Goal: Contribute content: Contribute content

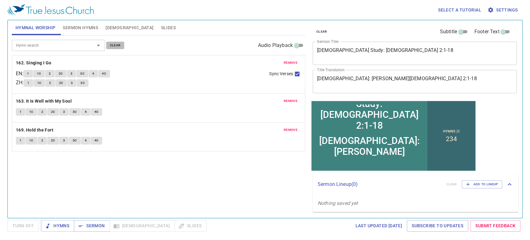
click at [113, 47] on span "clear" at bounding box center [115, 46] width 11 height 6
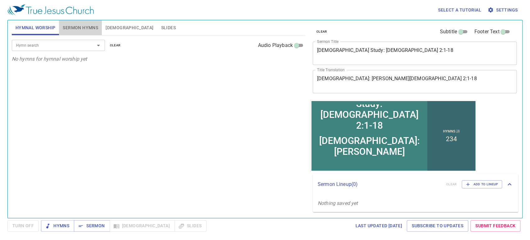
click at [88, 24] on span "Sermon Hymns" at bounding box center [80, 28] width 35 height 8
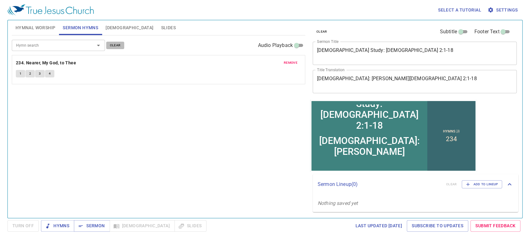
click at [116, 47] on span "clear" at bounding box center [115, 46] width 11 height 6
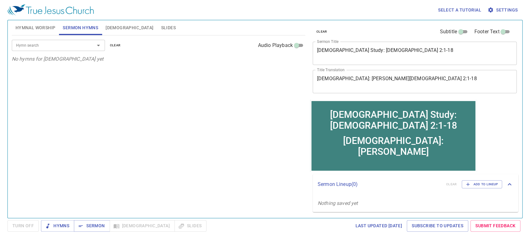
click at [319, 34] on button "clear" at bounding box center [321, 31] width 18 height 7
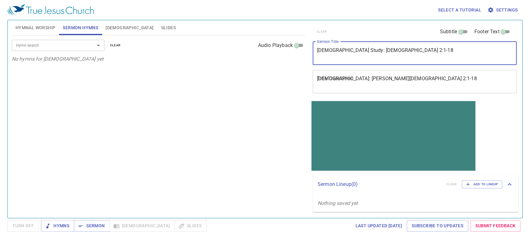
click at [333, 50] on textarea "Bible Study: Hebrews 2:1-18" at bounding box center [414, 53] width 195 height 12
paste textarea "勇士的凱歌"
type textarea "勇士的凱歌"
click at [337, 80] on textarea "查經: 希伯來書 2:1-18" at bounding box center [414, 81] width 195 height 12
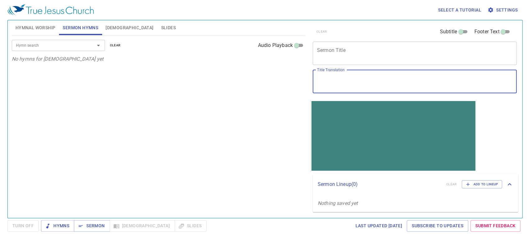
paste textarea "勇士的凱歌"
type textarea "勇士的凱歌"
click at [344, 51] on textarea "Sermon Title" at bounding box center [414, 53] width 195 height 12
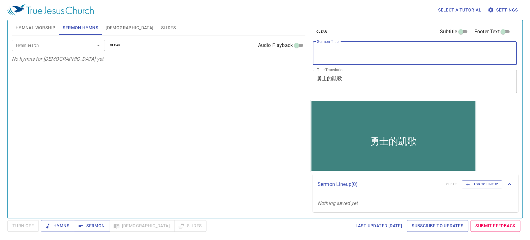
paste textarea "The Warriors' Song of Victory"
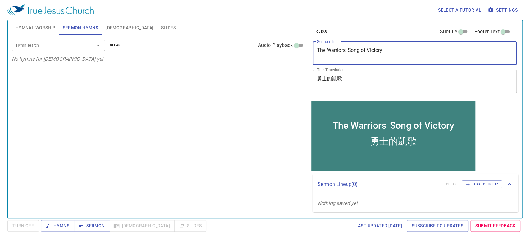
type textarea "The Warriors' Song of Victory"
click at [246, 150] on div "Hymn search Hymn search clear Audio Playback No hymns for sermon yet" at bounding box center [158, 123] width 293 height 177
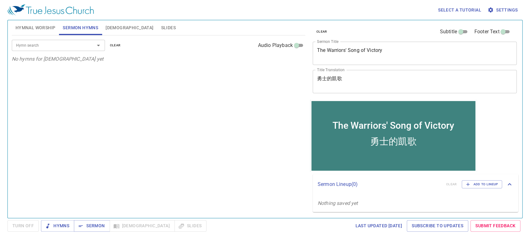
click at [46, 44] on input "Hymn search" at bounding box center [49, 45] width 71 height 7
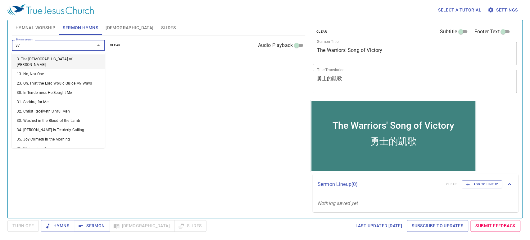
type input "377"
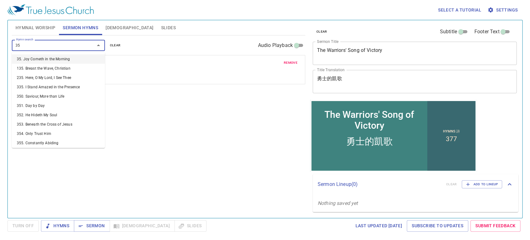
type input "356"
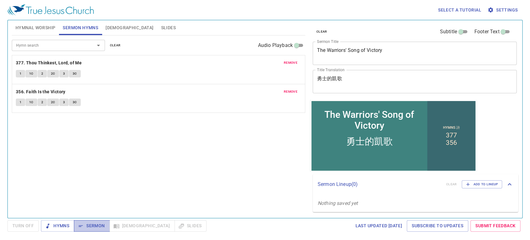
click at [84, 228] on span "Sermon" at bounding box center [92, 226] width 26 height 8
click at [47, 222] on icon "button" at bounding box center [48, 225] width 6 height 6
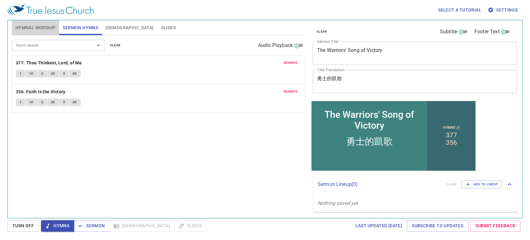
click at [37, 30] on span "Hymnal Worship" at bounding box center [36, 28] width 40 height 8
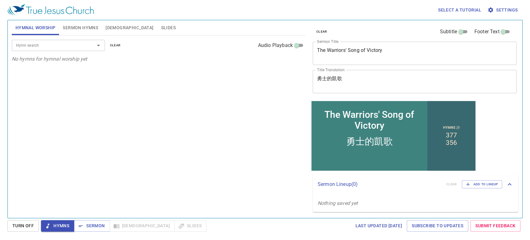
click at [52, 47] on input "Hymn search" at bounding box center [49, 45] width 71 height 7
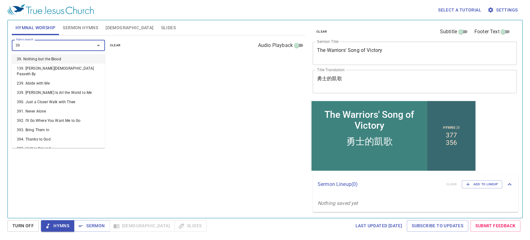
type input "390"
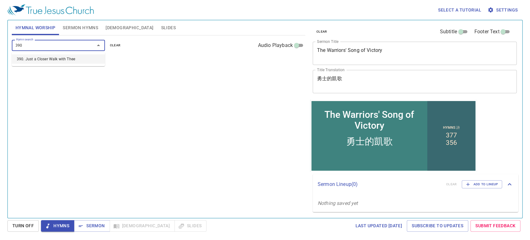
click at [52, 56] on li "390. Just a Closer Walk with Thee" at bounding box center [58, 58] width 93 height 9
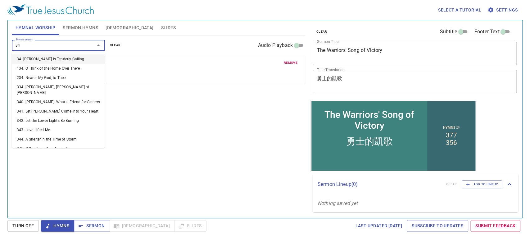
type input "342"
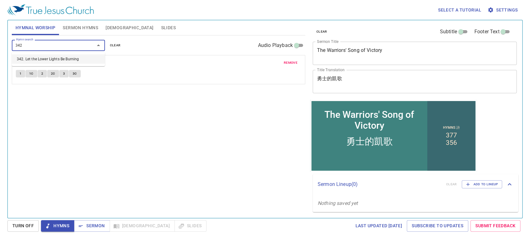
click at [52, 56] on li "342. Let the Lower Lights Be Burning" at bounding box center [58, 58] width 93 height 9
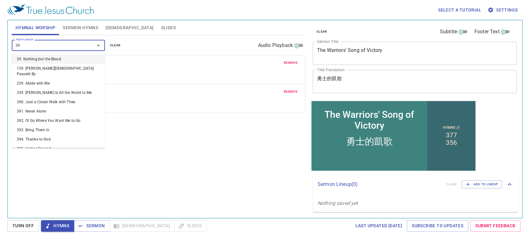
type input "398"
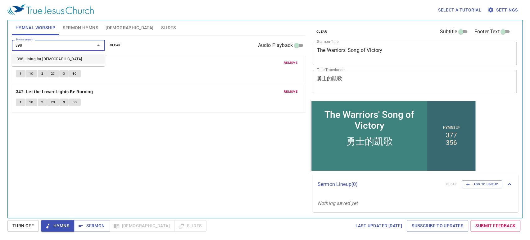
click at [52, 56] on li "398. Living for [DEMOGRAPHIC_DATA]" at bounding box center [58, 58] width 93 height 9
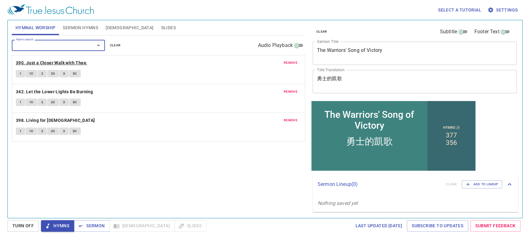
click at [31, 63] on b "390. Just a Closer Walk with Thee" at bounding box center [51, 63] width 70 height 8
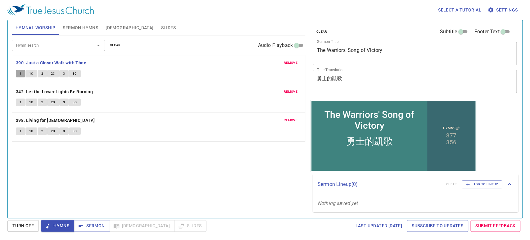
click at [17, 73] on button "1" at bounding box center [20, 73] width 9 height 7
click at [30, 72] on span "1C" at bounding box center [31, 74] width 4 height 6
click at [42, 73] on span "2" at bounding box center [42, 74] width 2 height 6
click at [53, 74] on span "2C" at bounding box center [53, 74] width 4 height 6
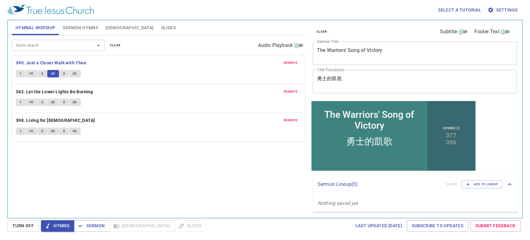
click at [63, 72] on span "3" at bounding box center [64, 74] width 2 height 6
click at [74, 71] on span "3C" at bounding box center [75, 74] width 4 height 6
click at [63, 92] on b "342. Let the Lower Lights Be Burning" at bounding box center [54, 92] width 77 height 8
click at [21, 102] on span "1" at bounding box center [21, 102] width 2 height 6
click at [32, 102] on span "1C" at bounding box center [31, 102] width 4 height 6
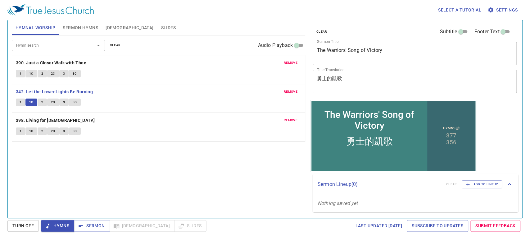
click at [43, 100] on span "2" at bounding box center [42, 102] width 2 height 6
click at [54, 102] on span "2C" at bounding box center [53, 102] width 4 height 6
click at [65, 102] on button "3" at bounding box center [63, 101] width 9 height 7
click at [74, 105] on button "3C" at bounding box center [75, 101] width 12 height 7
click at [54, 120] on b "398. Living for [DEMOGRAPHIC_DATA]" at bounding box center [55, 120] width 79 height 8
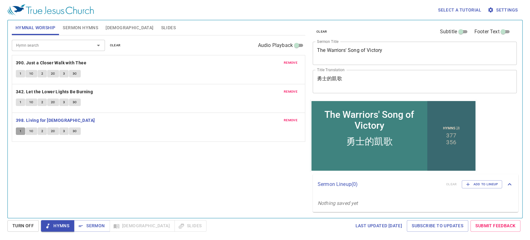
click at [19, 130] on button "1" at bounding box center [20, 130] width 9 height 7
click at [34, 132] on button "1C" at bounding box center [31, 130] width 12 height 7
click at [41, 129] on span "2" at bounding box center [42, 131] width 2 height 6
click at [53, 128] on span "2C" at bounding box center [53, 131] width 4 height 6
click at [67, 129] on button "3" at bounding box center [63, 130] width 9 height 7
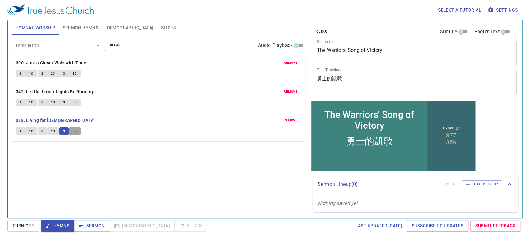
click at [78, 128] on button "3C" at bounding box center [75, 130] width 12 height 7
click at [89, 25] on span "Sermon Hymns" at bounding box center [80, 28] width 35 height 8
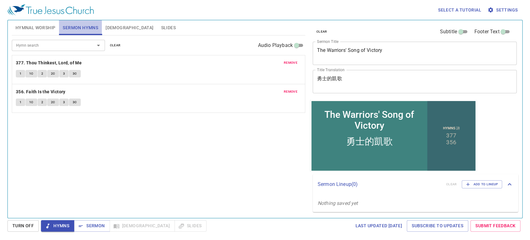
click at [89, 25] on span "Sermon Hymns" at bounding box center [80, 28] width 35 height 8
click at [87, 228] on span "Sermon" at bounding box center [92, 226] width 26 height 8
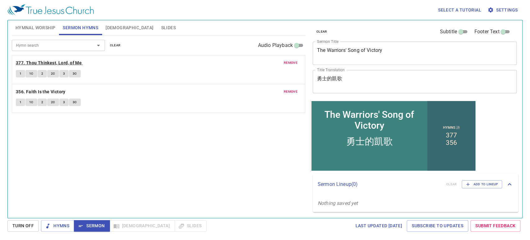
click at [74, 59] on b "377. Thou Thinkest, Lord, of Me" at bounding box center [49, 63] width 66 height 8
click at [22, 71] on button "1" at bounding box center [20, 73] width 9 height 7
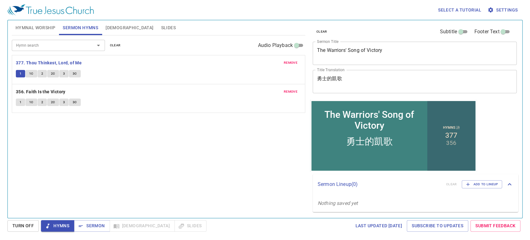
click at [31, 73] on span "1C" at bounding box center [31, 74] width 4 height 6
click at [42, 73] on span "2" at bounding box center [42, 74] width 2 height 6
click at [55, 75] on button "2C" at bounding box center [53, 73] width 12 height 7
click at [62, 75] on button "3" at bounding box center [63, 73] width 9 height 7
click at [76, 74] on span "3C" at bounding box center [75, 74] width 4 height 6
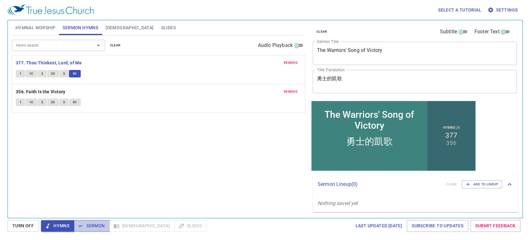
click at [88, 222] on span "Sermon" at bounding box center [92, 226] width 26 height 8
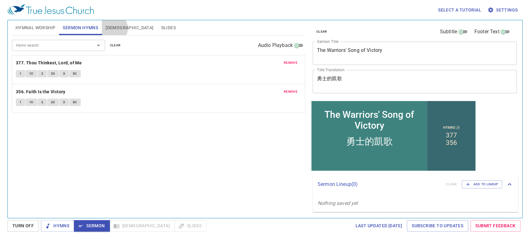
click at [114, 28] on span "[DEMOGRAPHIC_DATA]" at bounding box center [129, 28] width 48 height 8
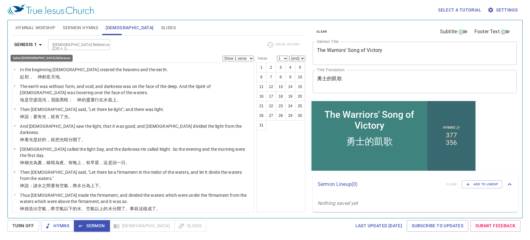
click at [41, 47] on icon "button" at bounding box center [40, 44] width 7 height 7
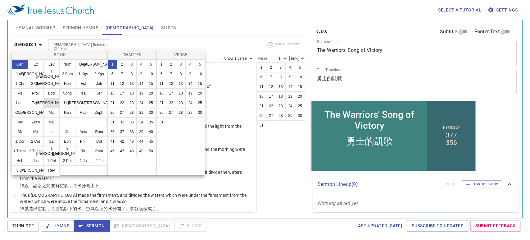
click at [53, 99] on button "Dan" at bounding box center [51, 103] width 16 height 10
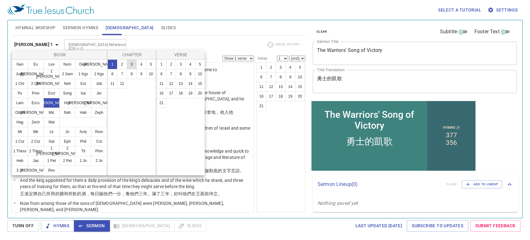
click at [129, 63] on button "3" at bounding box center [132, 64] width 10 height 10
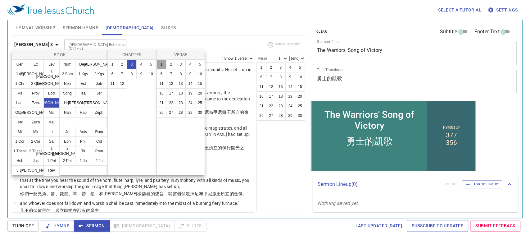
click at [159, 63] on button "1" at bounding box center [161, 64] width 10 height 10
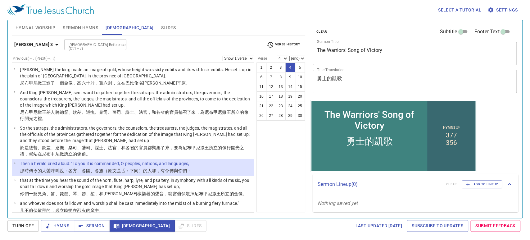
select select "5"
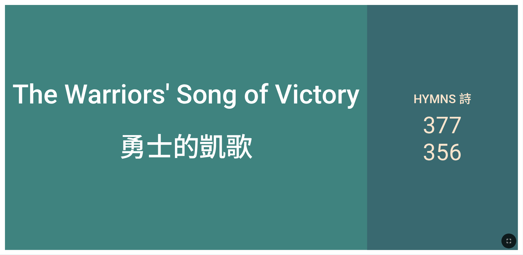
drag, startPoint x: 514, startPoint y: 242, endPoint x: 630, endPoint y: 318, distance: 138.5
click at [514, 242] on button "button" at bounding box center [509, 241] width 15 height 15
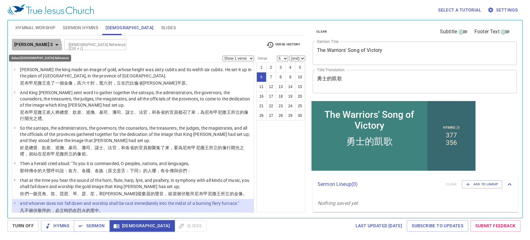
click at [53, 48] on icon "button" at bounding box center [56, 44] width 7 height 7
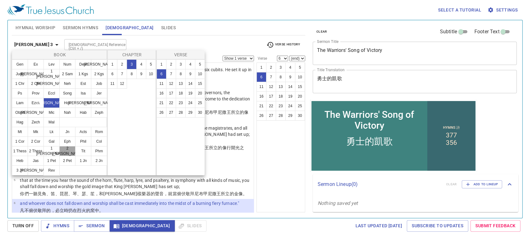
click at [66, 151] on button "2 Tim" at bounding box center [67, 151] width 16 height 10
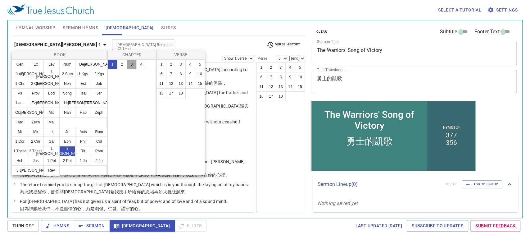
click at [131, 66] on button "3" at bounding box center [132, 64] width 10 height 10
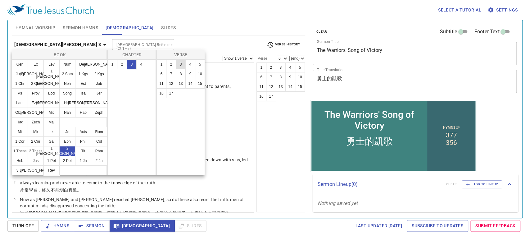
click at [181, 65] on button "3" at bounding box center [181, 64] width 10 height 10
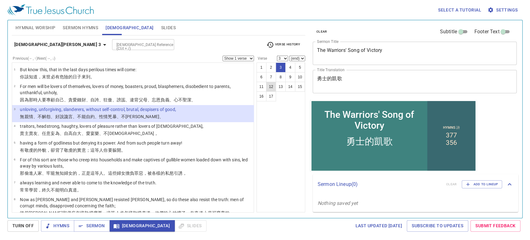
click at [273, 87] on button "12" at bounding box center [271, 87] width 10 height 10
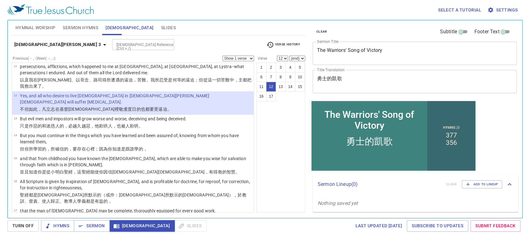
scroll to position [190, 0]
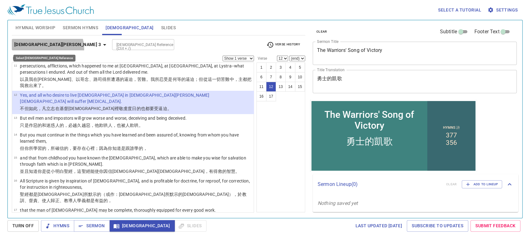
click at [47, 48] on button "2 Timothy 3" at bounding box center [61, 44] width 99 height 11
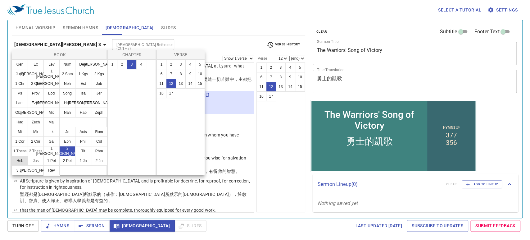
click at [22, 161] on button "Heb" at bounding box center [20, 160] width 16 height 10
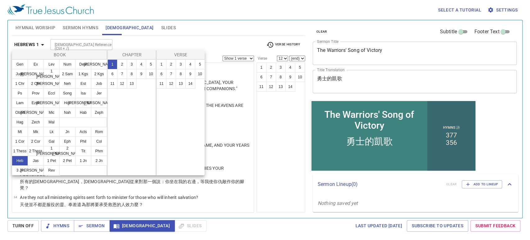
scroll to position [0, 0]
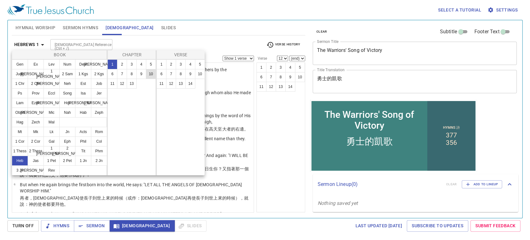
click at [150, 77] on button "10" at bounding box center [151, 74] width 10 height 10
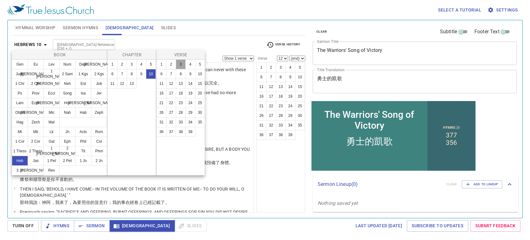
click at [177, 65] on button "3" at bounding box center [181, 64] width 10 height 10
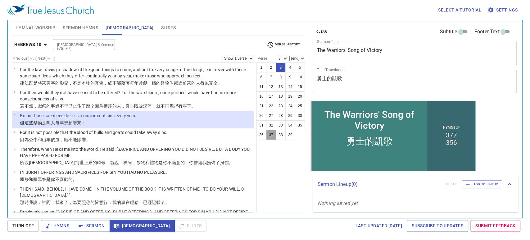
click at [271, 133] on button "37" at bounding box center [271, 135] width 10 height 10
select select "37"
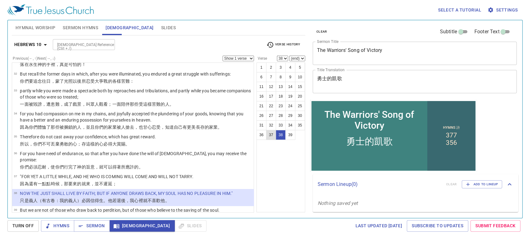
select select "39"
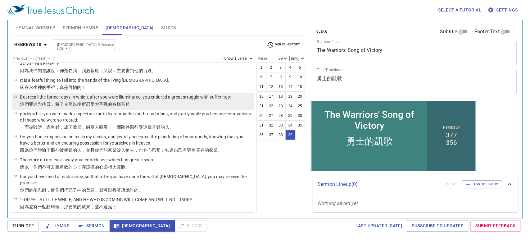
scroll to position [567, 0]
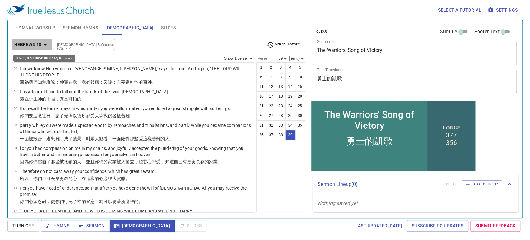
click at [44, 48] on span "Hebrews 10" at bounding box center [31, 45] width 35 height 8
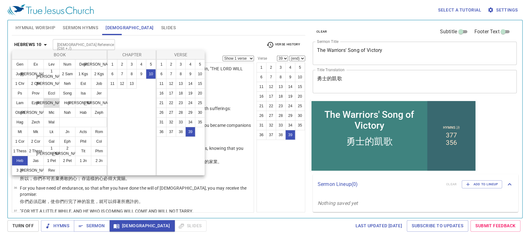
click at [52, 104] on button "[PERSON_NAME]" at bounding box center [51, 103] width 16 height 10
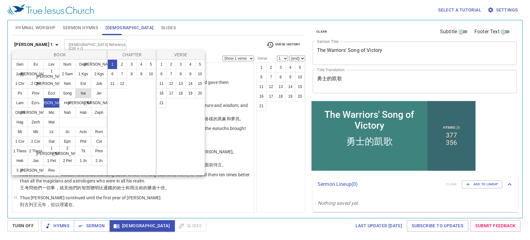
scroll to position [0, 0]
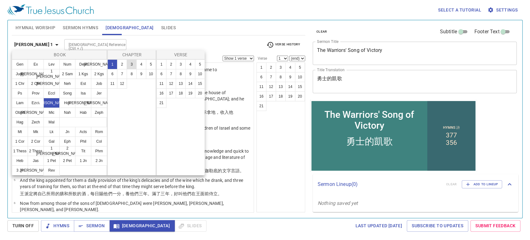
click at [128, 67] on button "3" at bounding box center [132, 64] width 10 height 10
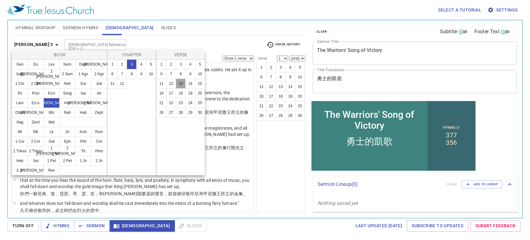
click at [178, 85] on button "13" at bounding box center [181, 83] width 10 height 10
select select "13"
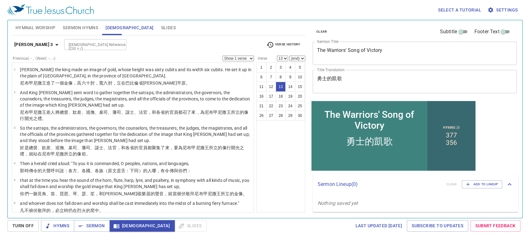
scroll to position [233, 0]
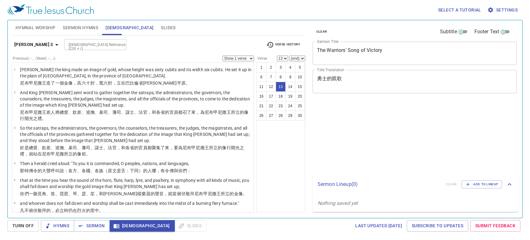
select select "13"
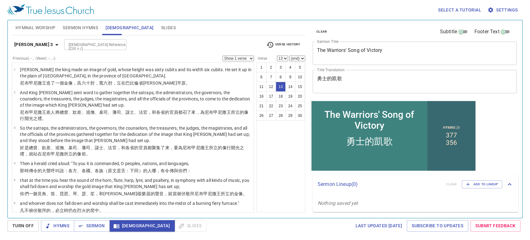
scroll to position [233, 0]
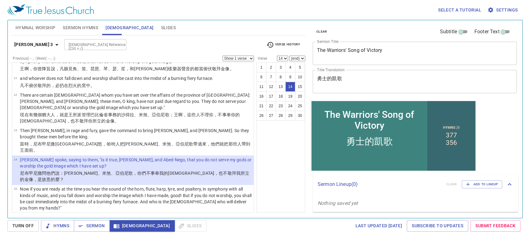
select select "15"
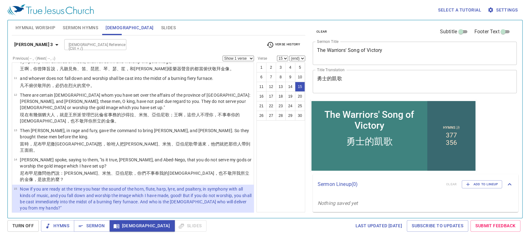
scroll to position [289, 0]
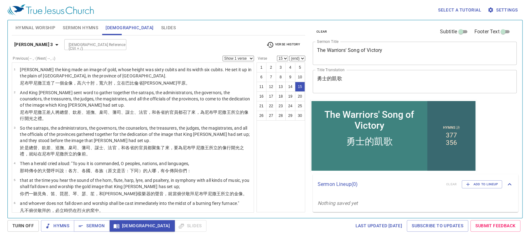
scroll to position [289, 0]
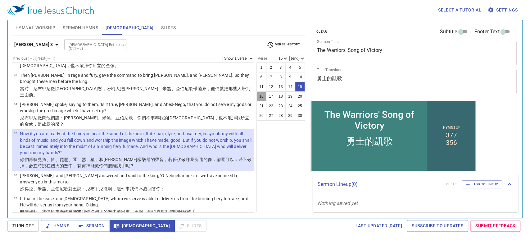
click at [258, 99] on button "16" at bounding box center [261, 96] width 10 height 10
select select "16"
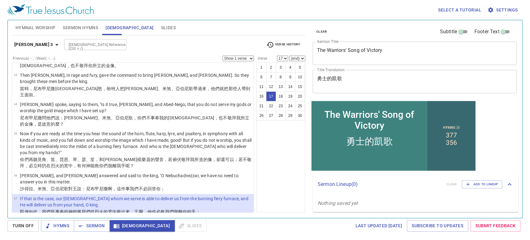
select select "18"
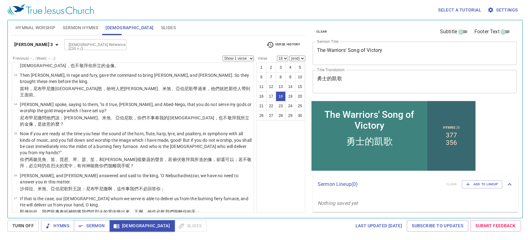
scroll to position [367, 0]
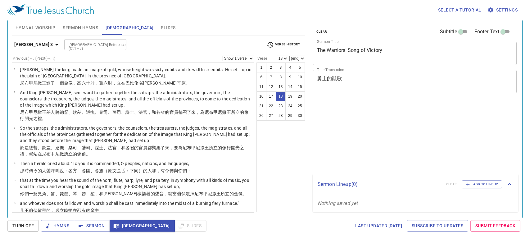
select select "18"
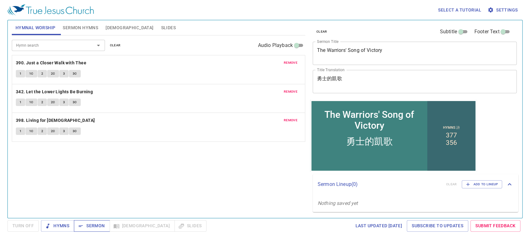
click at [92, 222] on span "Sermon" at bounding box center [92, 226] width 26 height 8
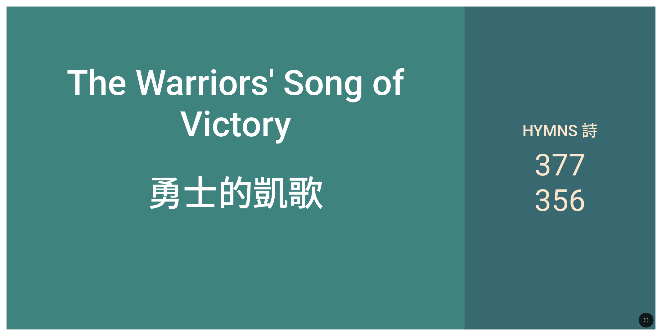
click at [356, 165] on div "勇士的凱歌" at bounding box center [236, 208] width 458 height 113
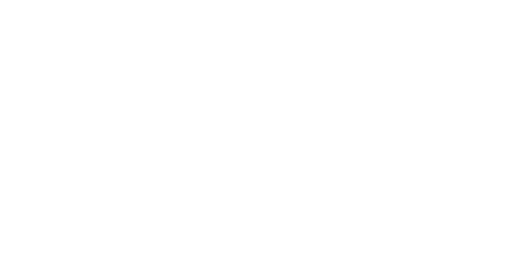
click at [231, 2] on html at bounding box center [265, 1] width 530 height 2
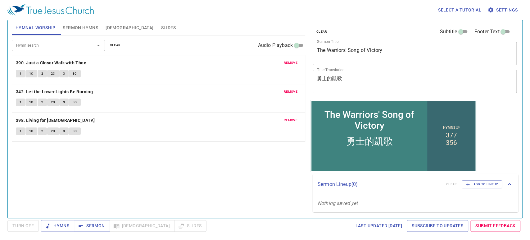
click at [129, 162] on div "Hymn search Hymn search clear Audio Playback remove 390. Just a Closer Walk wit…" at bounding box center [158, 123] width 293 height 177
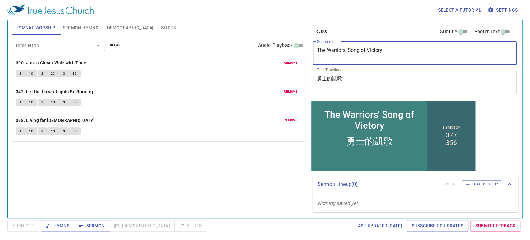
drag, startPoint x: 390, startPoint y: 51, endPoint x: 315, endPoint y: 52, distance: 74.5
click at [315, 52] on div "The Warriors' Song of Victory x Sermon Title" at bounding box center [414, 53] width 204 height 23
paste textarea "Qualities of a [DEMOGRAPHIC_DATA]"
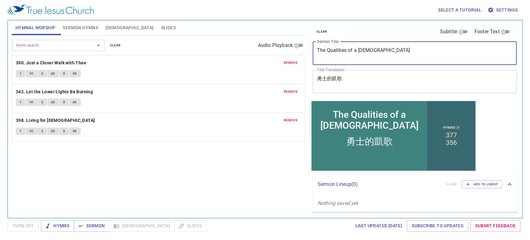
type textarea "The Qualities of a [DEMOGRAPHIC_DATA]"
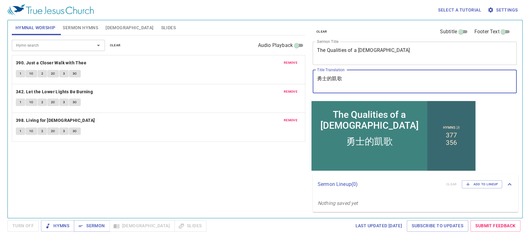
drag, startPoint x: 356, startPoint y: 76, endPoint x: 241, endPoint y: 77, distance: 115.4
click at [241, 77] on div "Hymnal Worship Sermon Hymns [DEMOGRAPHIC_DATA] Slides Hymn search Hymn search c…" at bounding box center [264, 116] width 511 height 197
paste textarea "[DEMOGRAPHIC_DATA]的特質"
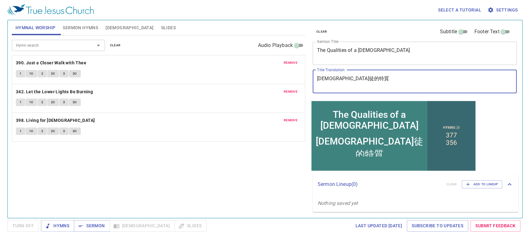
type textarea "[DEMOGRAPHIC_DATA]徒的特質"
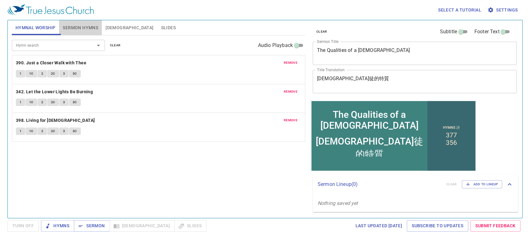
click at [82, 31] on span "Sermon Hymns" at bounding box center [80, 28] width 35 height 8
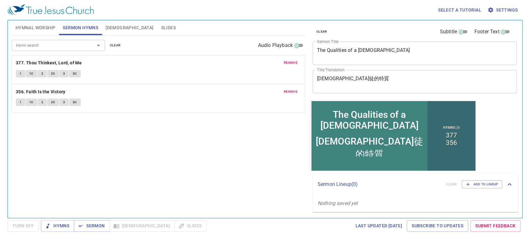
click at [290, 65] on span "remove" at bounding box center [291, 63] width 14 height 6
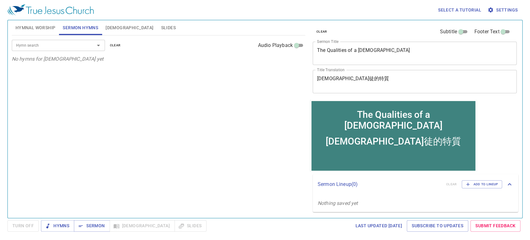
click at [65, 46] on input "Hymn search" at bounding box center [49, 45] width 71 height 7
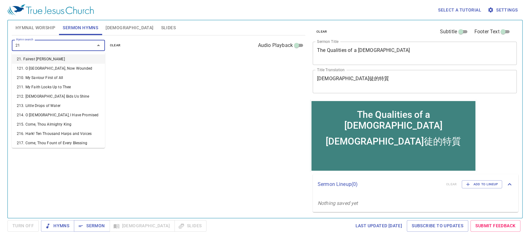
type input "218"
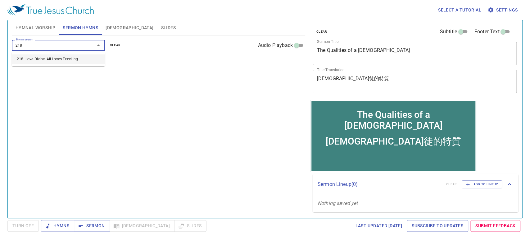
click at [66, 60] on li "218. Love Divine, All Loves Excelling" at bounding box center [58, 58] width 93 height 9
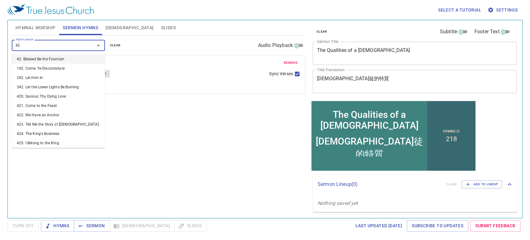
type input "425"
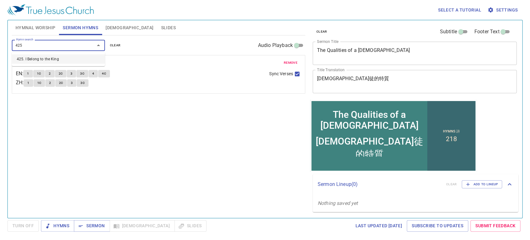
click at [59, 61] on li "425. I Belong to the King" at bounding box center [58, 58] width 93 height 9
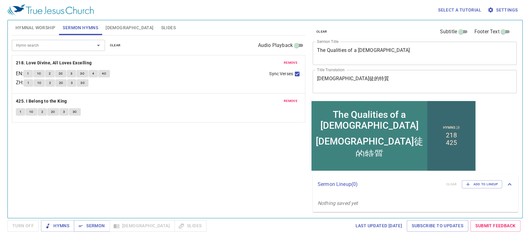
click at [30, 28] on span "Hymnal Worship" at bounding box center [36, 28] width 40 height 8
